Goal: Task Accomplishment & Management: Manage account settings

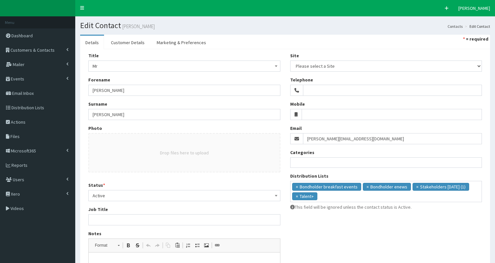
select select
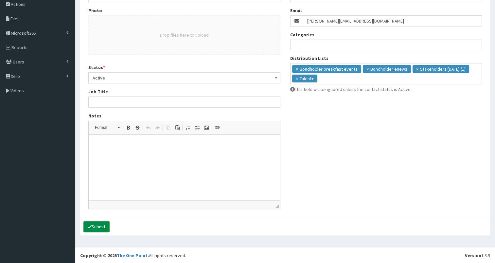
click at [98, 228] on button "Submit" at bounding box center [96, 226] width 26 height 11
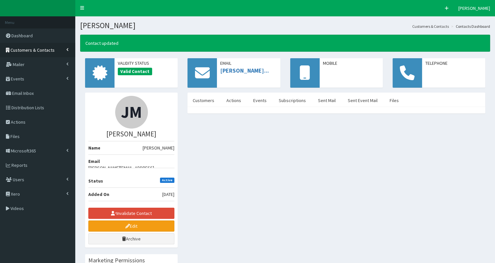
click at [32, 50] on span "Customers & Contacts" at bounding box center [32, 50] width 44 height 6
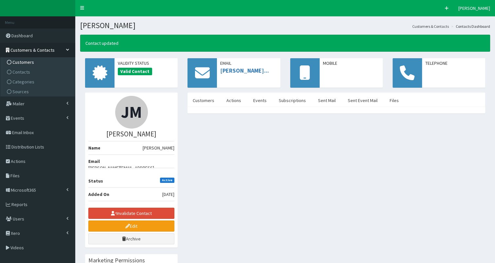
click at [17, 63] on span "Customers" at bounding box center [23, 62] width 22 height 6
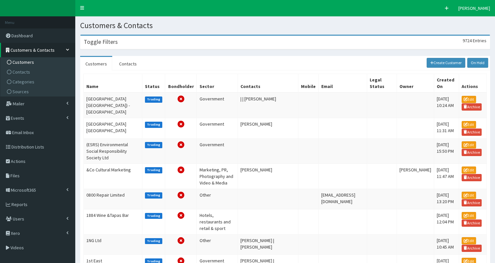
click at [112, 42] on h3 "Toggle Filters" at bounding box center [101, 42] width 34 height 6
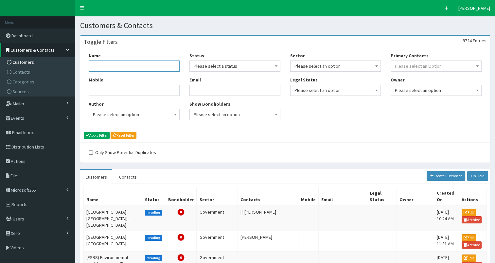
click at [119, 66] on input "Name" at bounding box center [134, 66] width 91 height 11
type input "british steel"
click at [102, 136] on button "Apply Filter" at bounding box center [97, 135] width 26 height 7
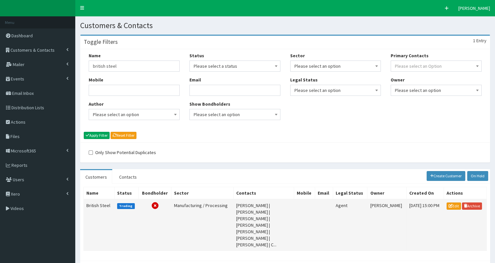
click at [94, 206] on td "British Steel" at bounding box center [99, 225] width 31 height 52
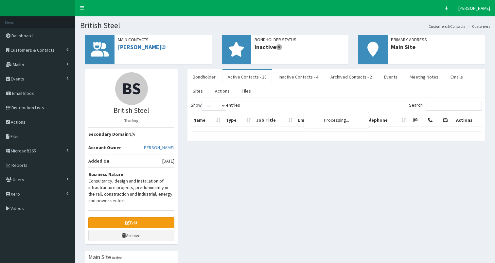
select select "50"
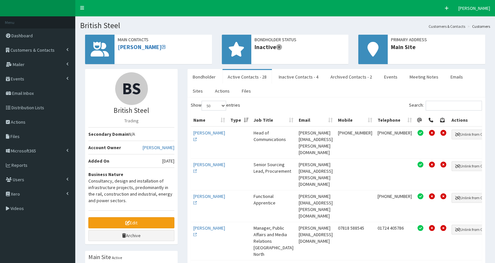
click at [245, 75] on link "Active Contacts - 28" at bounding box center [247, 77] width 49 height 14
click at [210, 91] on link "Actions" at bounding box center [222, 91] width 25 height 14
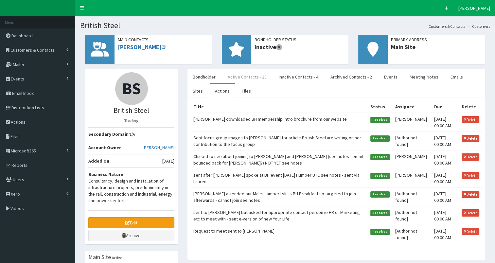
click at [237, 76] on link "Active Contacts - 28" at bounding box center [247, 77] width 49 height 14
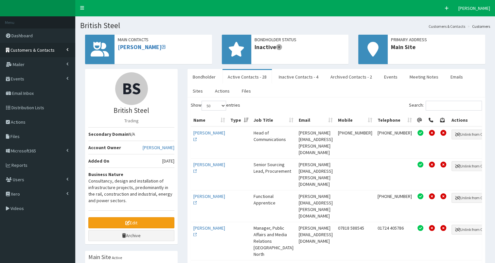
click at [31, 50] on span "Customers & Contacts" at bounding box center [32, 50] width 44 height 6
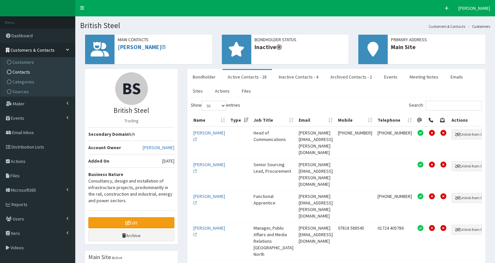
click at [23, 72] on span "Contacts" at bounding box center [21, 72] width 18 height 6
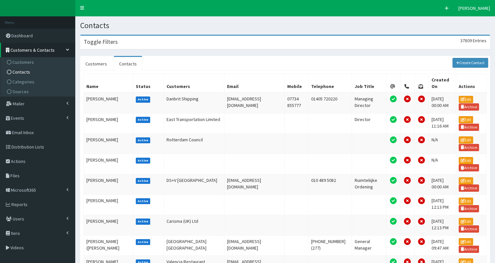
click at [178, 43] on div "Toggle Filters 37809 Entries" at bounding box center [285, 42] width 409 height 13
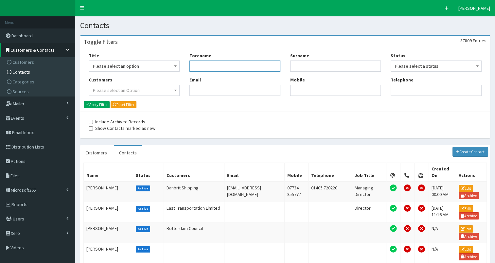
click at [202, 69] on input "Forename" at bounding box center [235, 66] width 91 height 11
type input "t"
type input "chalmers"
click at [94, 105] on button "Apply Filter" at bounding box center [97, 104] width 26 height 7
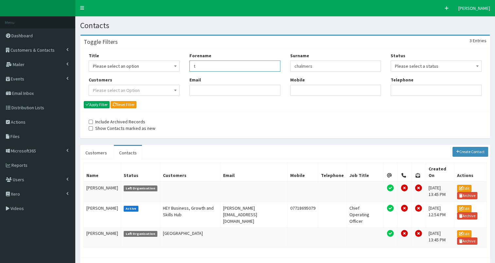
click at [207, 67] on input "t" at bounding box center [235, 66] width 91 height 11
click at [34, 48] on span "Customers & Contacts" at bounding box center [32, 50] width 44 height 6
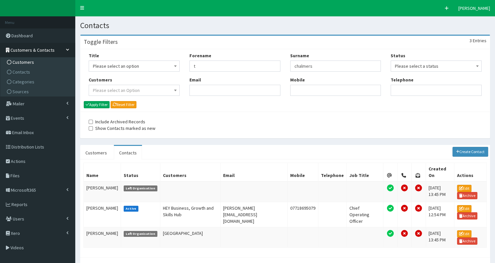
click at [24, 62] on span "Customers" at bounding box center [23, 62] width 22 height 6
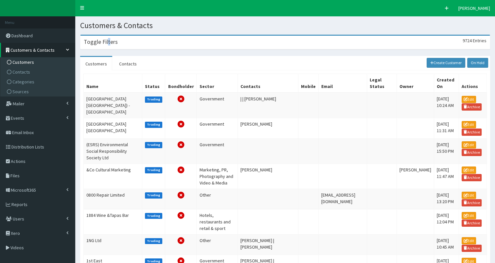
click at [108, 43] on h3 "Toggle Filters" at bounding box center [101, 42] width 34 height 6
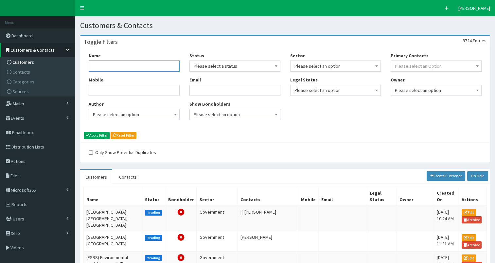
drag, startPoint x: 108, startPoint y: 43, endPoint x: 102, endPoint y: 65, distance: 22.9
click at [102, 65] on input "Name" at bounding box center [134, 66] width 91 height 11
type input "run with"
click at [101, 135] on button "Apply Filter" at bounding box center [97, 135] width 26 height 7
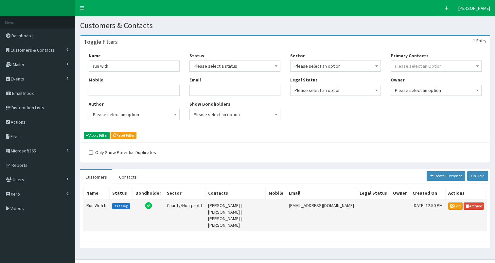
click at [97, 203] on td "Run With It" at bounding box center [97, 215] width 26 height 32
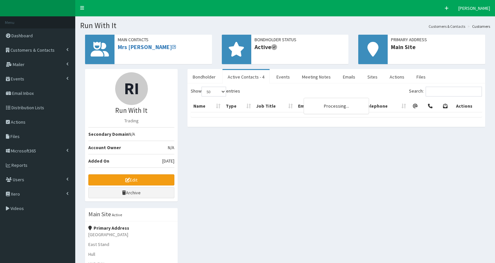
select select "50"
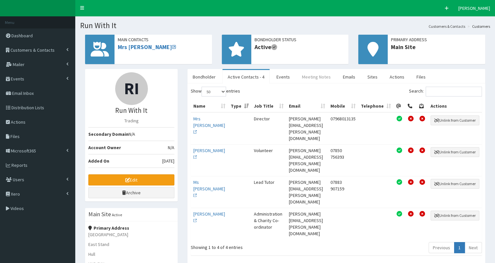
click at [318, 77] on link "Meeting Notes" at bounding box center [316, 77] width 39 height 14
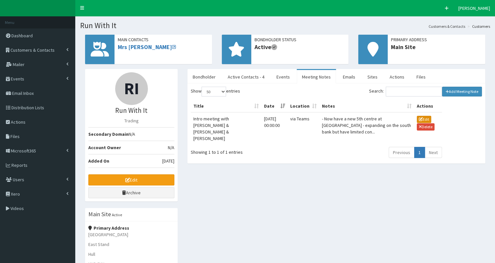
click at [423, 119] on button "Edit" at bounding box center [424, 119] width 14 height 7
type input "Intro meeting with [PERSON_NAME] & [PERSON_NAME] & [PERSON_NAME]"
type input "[DATE] 12:00"
type input "via Teams"
type textarea "- Now have a new 5th centre at [GEOGRAPHIC_DATA] - expanding on the south bank …"
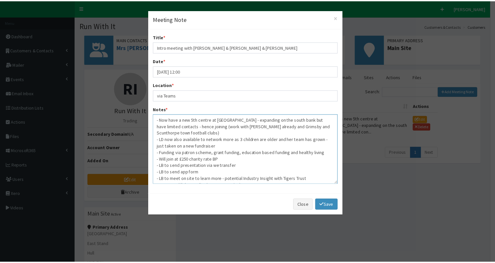
scroll to position [7, 0]
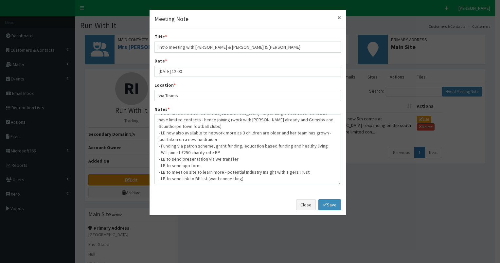
click at [339, 17] on button "×" at bounding box center [339, 17] width 4 height 7
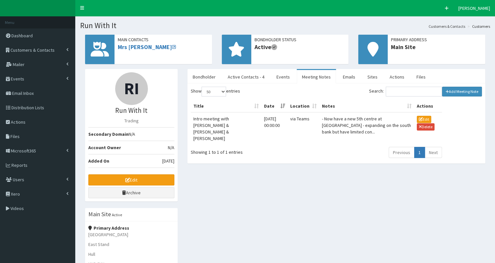
click at [285, 194] on div "RI Run With It Trading Secondary Domain N/A Account Owner N/A Added On [DATE] E…" at bounding box center [285, 218] width 410 height 298
